Goal: Check status: Check status

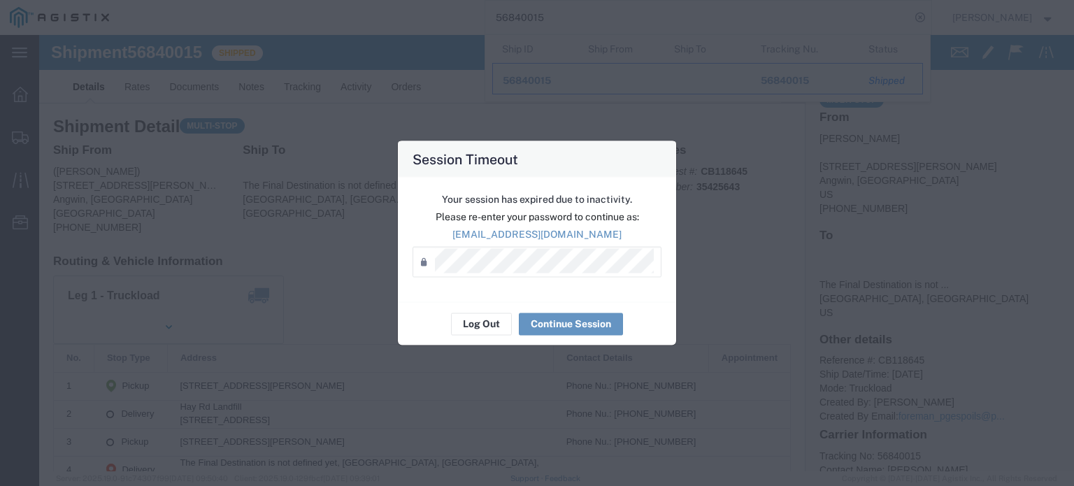
scroll to position [70, 0]
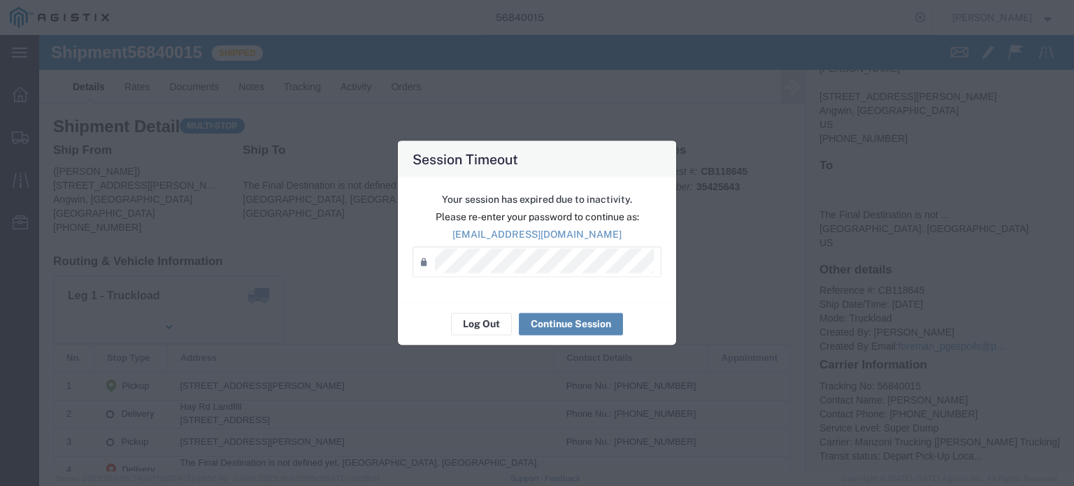
click at [588, 325] on button "Continue Session" at bounding box center [571, 323] width 104 height 22
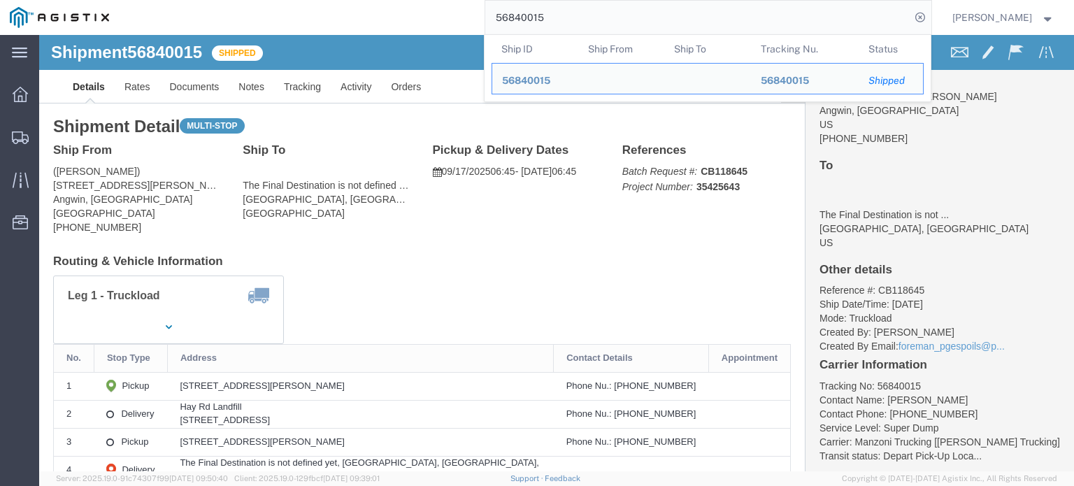
click at [544, 13] on input "56840015" at bounding box center [697, 18] width 425 height 34
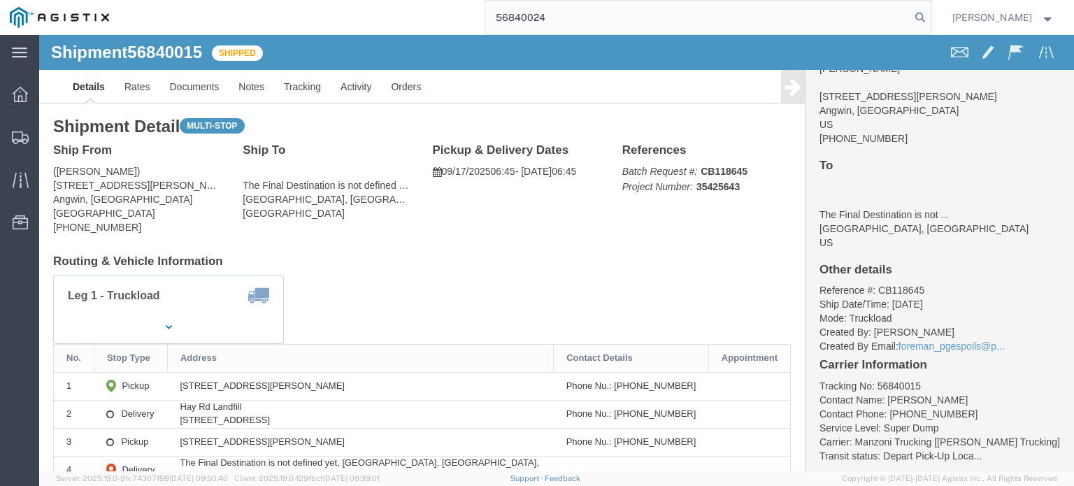
type input "56840024"
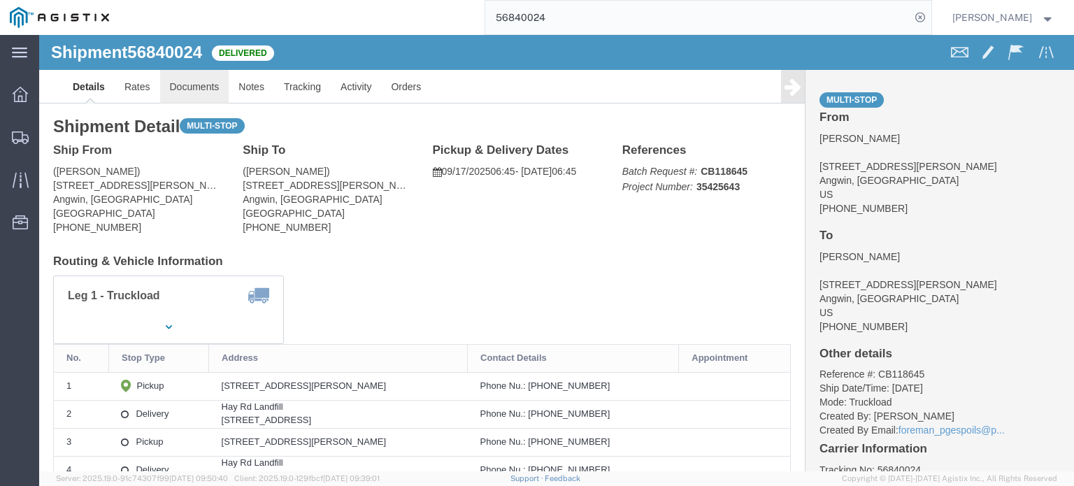
click link "Documents"
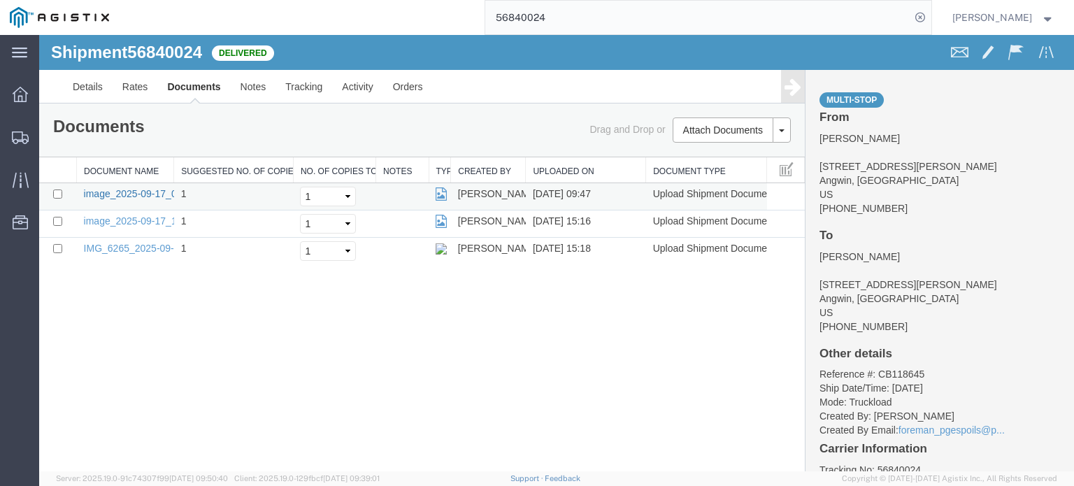
click at [122, 194] on link "image_2025-09-17_09_47_30.jpg" at bounding box center [157, 193] width 147 height 11
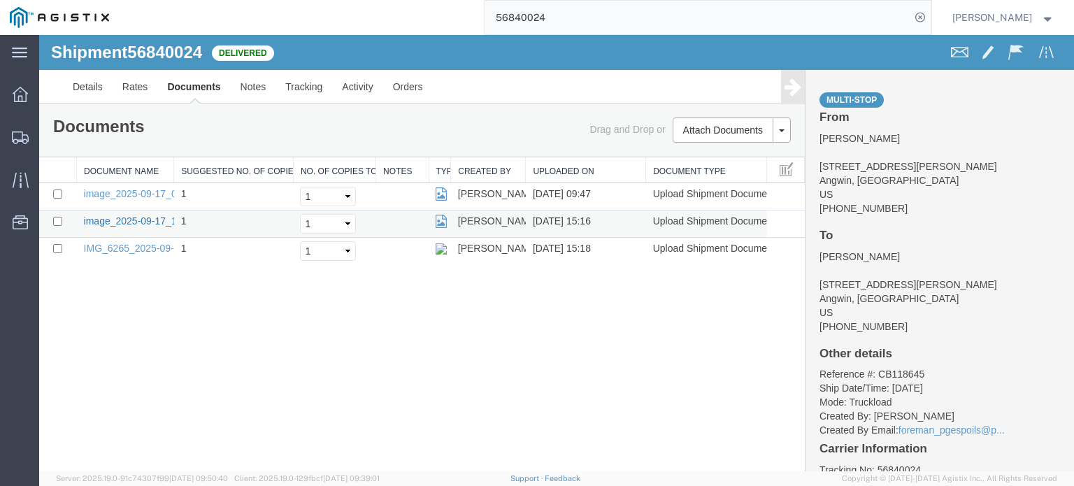
click at [150, 223] on link "image_2025-09-17_15_16_50.jpg" at bounding box center [157, 220] width 147 height 11
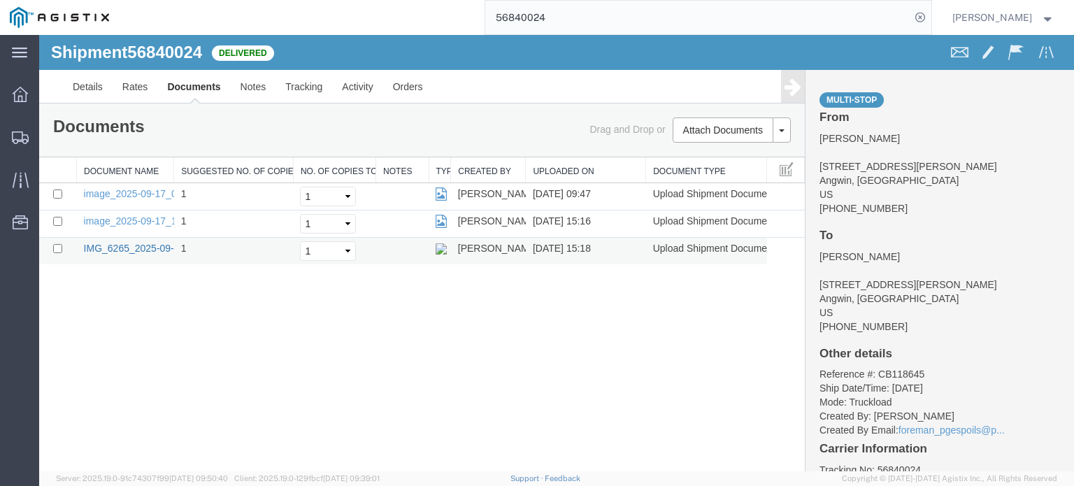
click at [149, 245] on link "IMG_6265_2025-09-17_15_18_47.jpeg" at bounding box center [169, 248] width 171 height 11
click at [313, 86] on link "Tracking" at bounding box center [303, 87] width 57 height 34
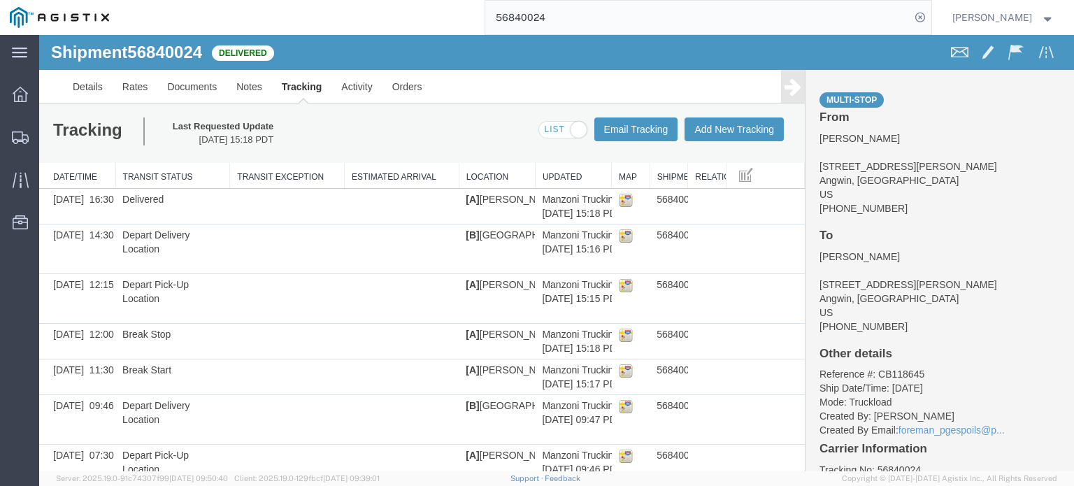
click at [786, 80] on icon at bounding box center [792, 87] width 17 height 20
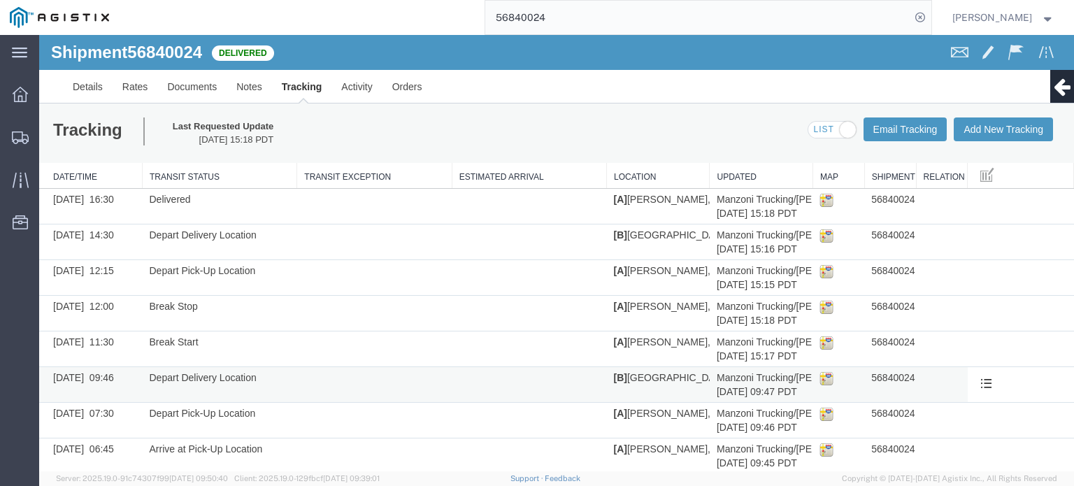
scroll to position [51, 0]
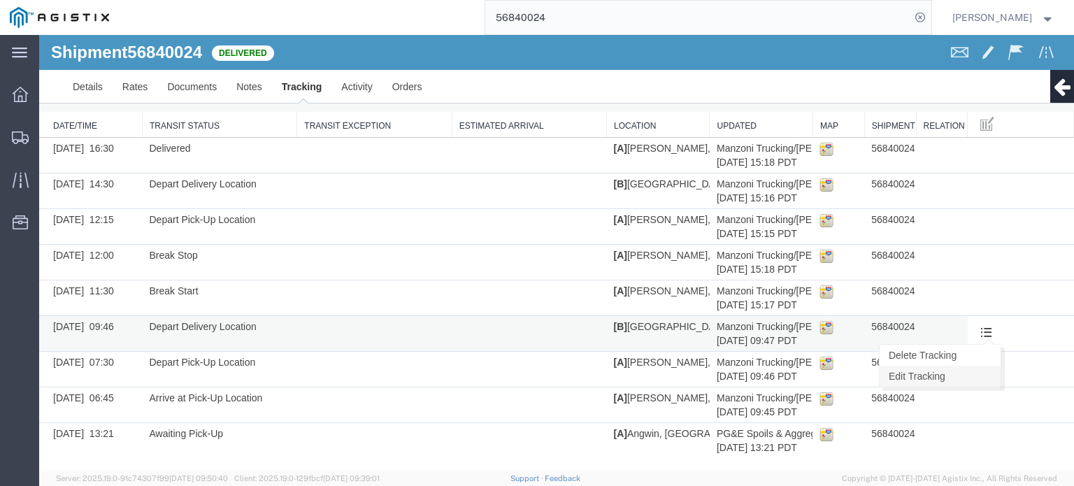
click at [948, 377] on link "Edit Tracking" at bounding box center [939, 376] width 121 height 21
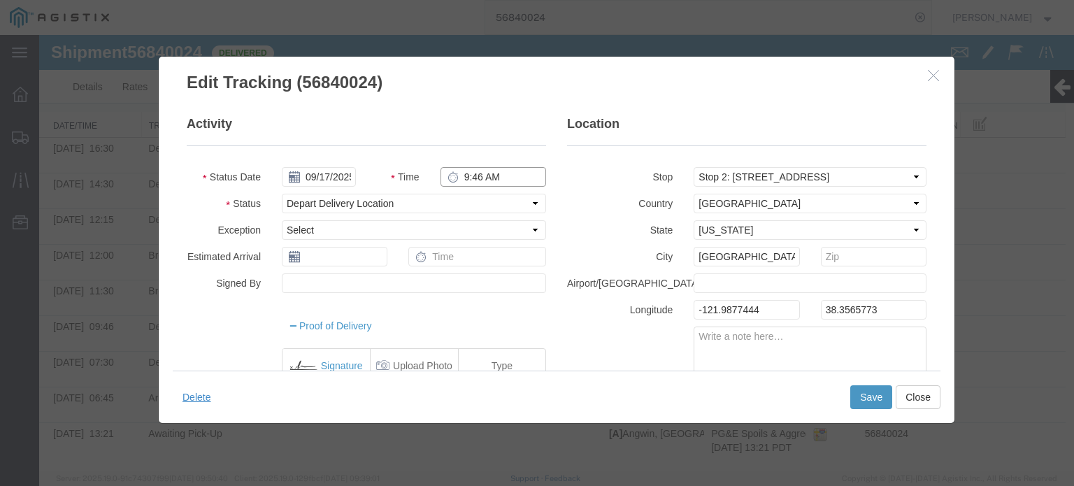
click at [477, 172] on input "9:46 AM" at bounding box center [493, 177] width 106 height 20
type input "10:00 AM"
click at [865, 392] on button "Save" at bounding box center [871, 397] width 42 height 24
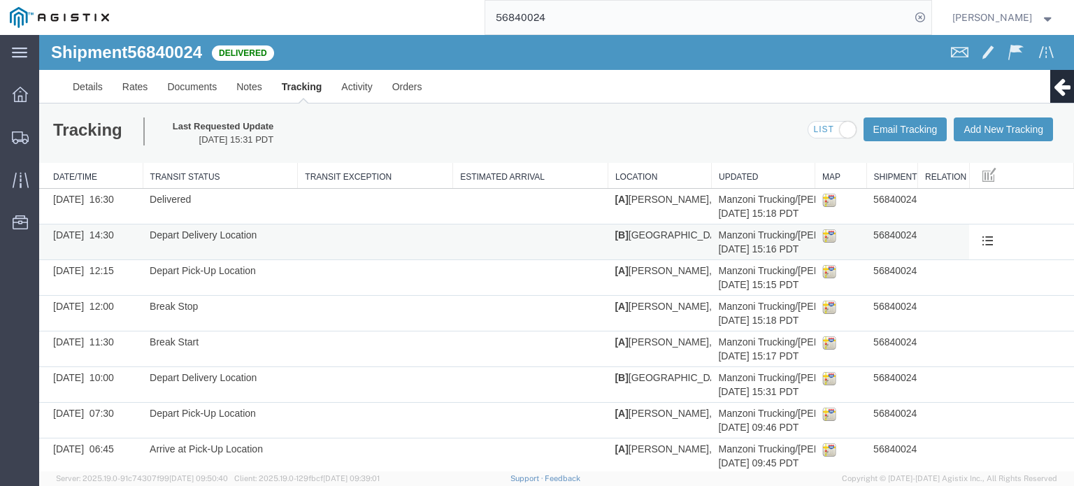
scroll to position [0, 0]
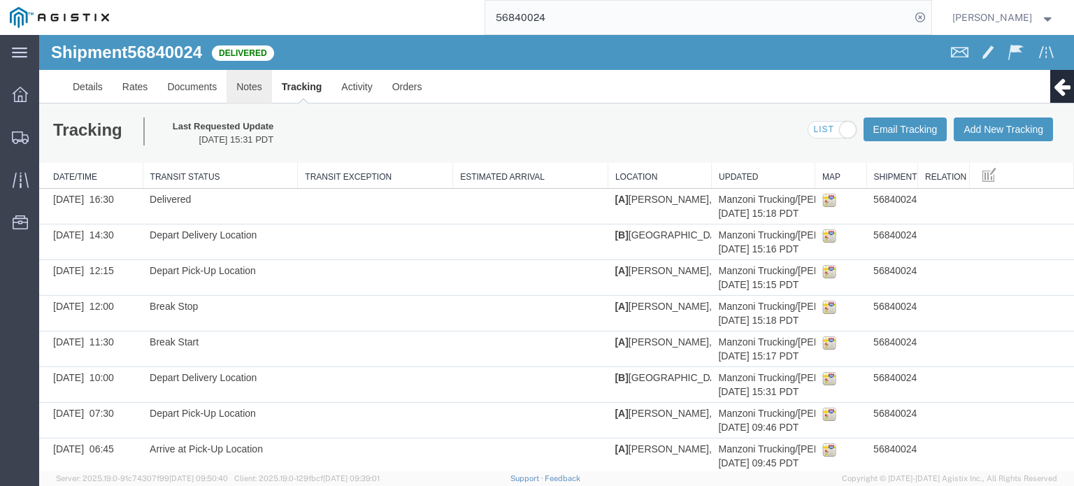
click at [247, 81] on link "Notes" at bounding box center [248, 87] width 45 height 34
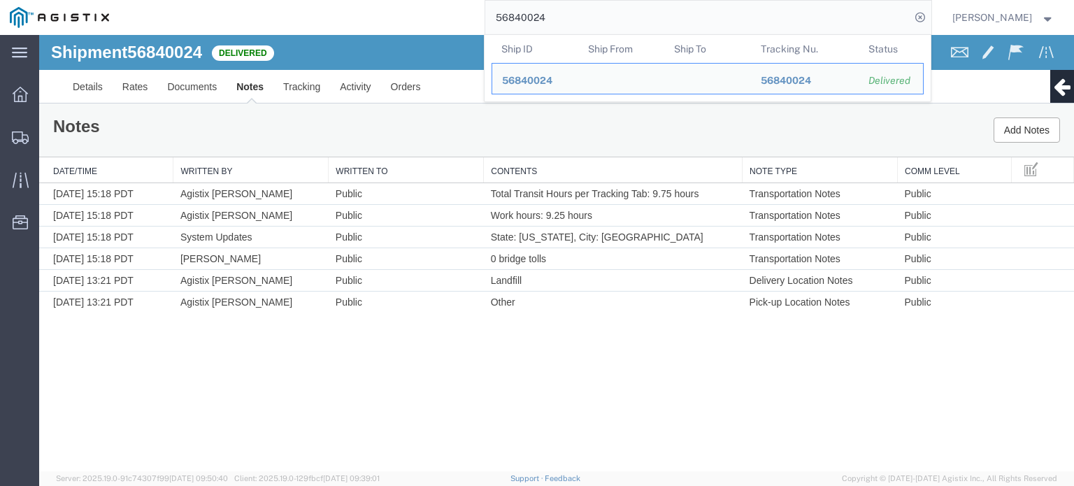
click at [553, 17] on input "56840024" at bounding box center [697, 18] width 425 height 34
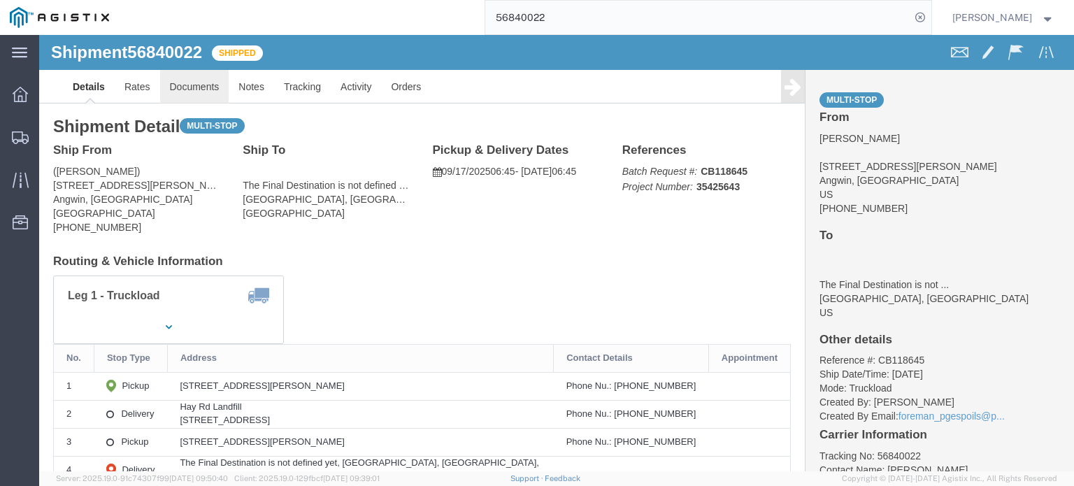
click link "Documents"
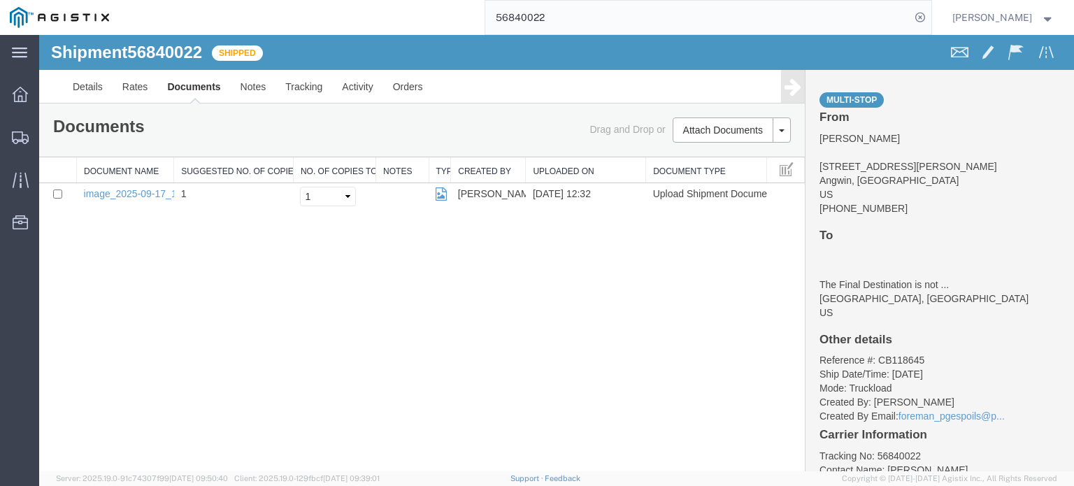
click at [795, 94] on icon at bounding box center [792, 87] width 17 height 20
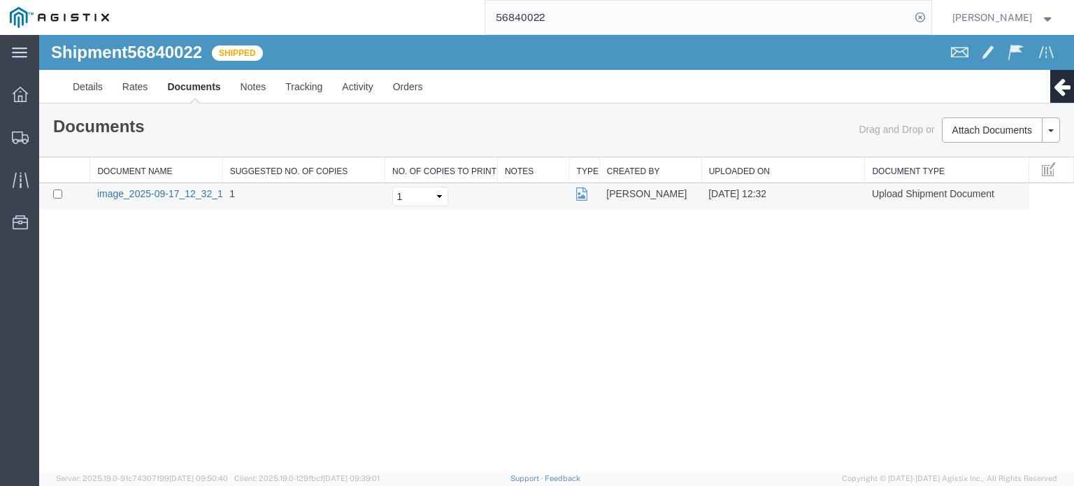
click at [152, 194] on link "image_2025-09-17_12_32_11.jpg" at bounding box center [170, 193] width 147 height 11
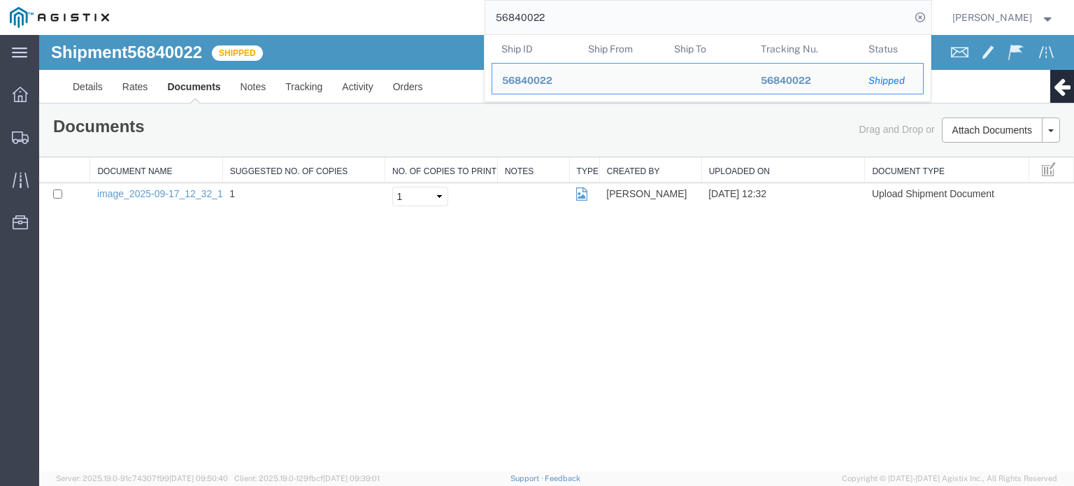
click at [553, 16] on input "56840022" at bounding box center [697, 18] width 425 height 34
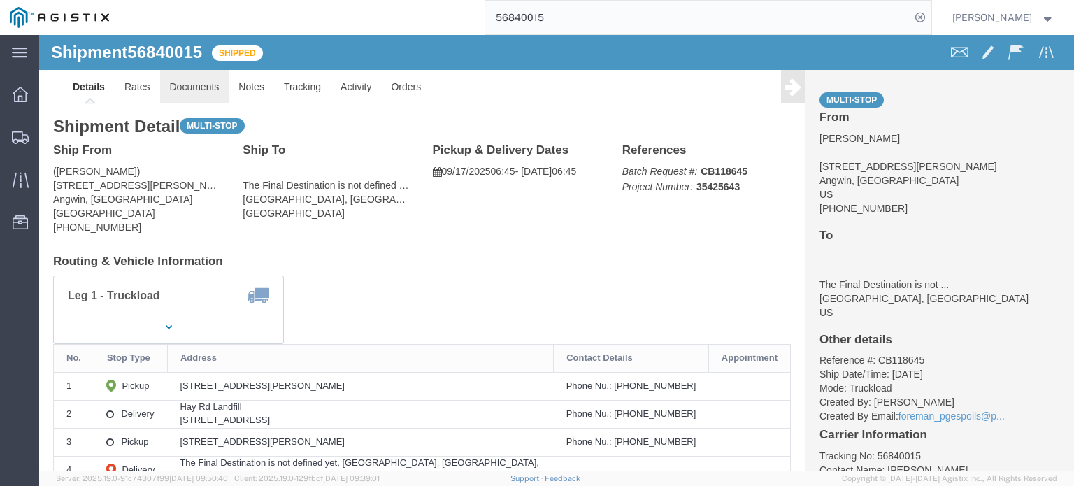
click link "Documents"
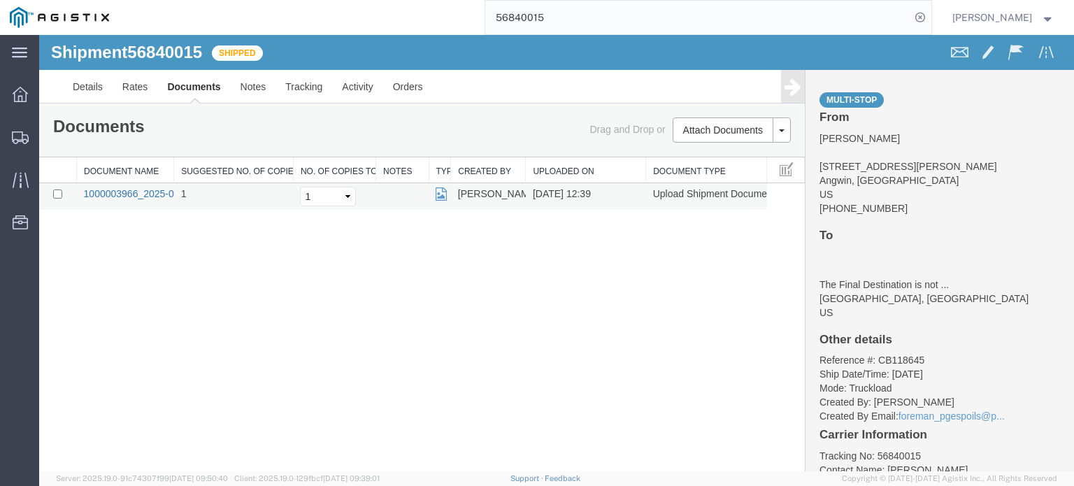
click at [157, 188] on link "1000003966_2025-09-17_12_39_26.jpg" at bounding box center [171, 193] width 175 height 11
click at [297, 89] on link "Tracking" at bounding box center [303, 87] width 57 height 34
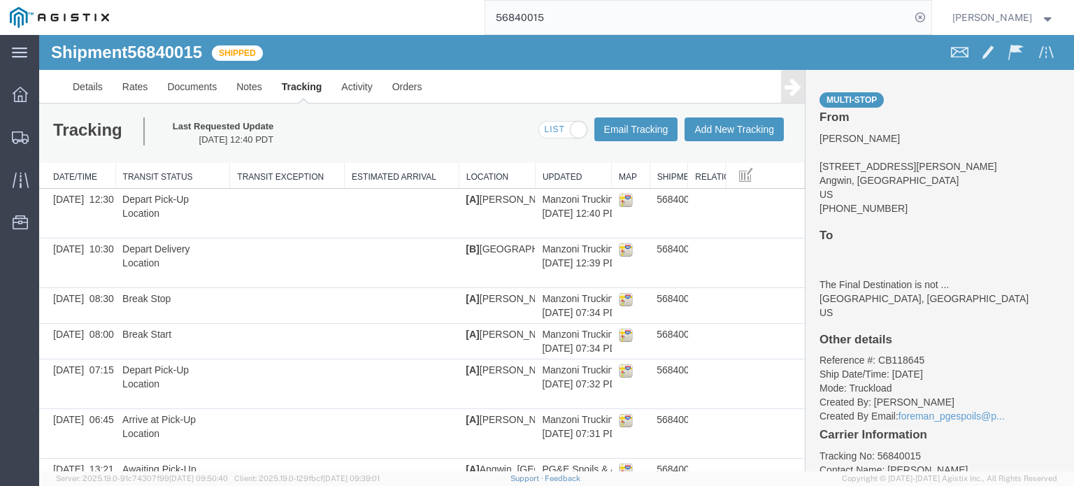
click at [787, 88] on icon at bounding box center [792, 87] width 17 height 20
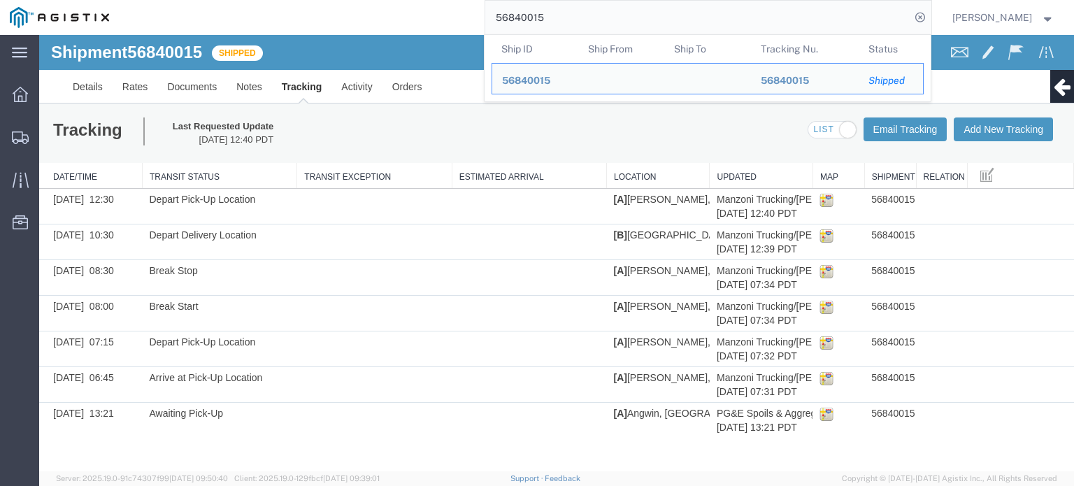
click at [549, 15] on input "56840015" at bounding box center [697, 18] width 425 height 34
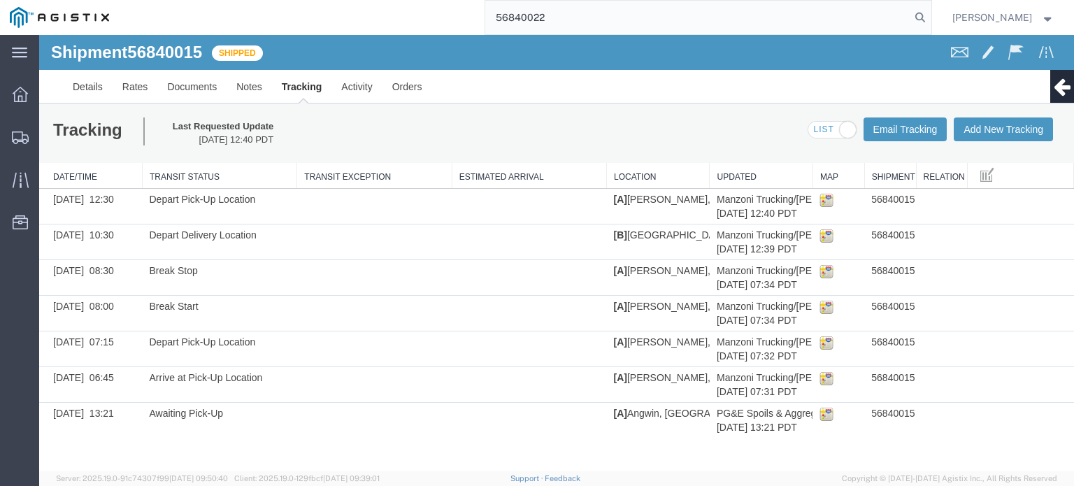
type input "56840022"
